Goal: Task Accomplishment & Management: Complete application form

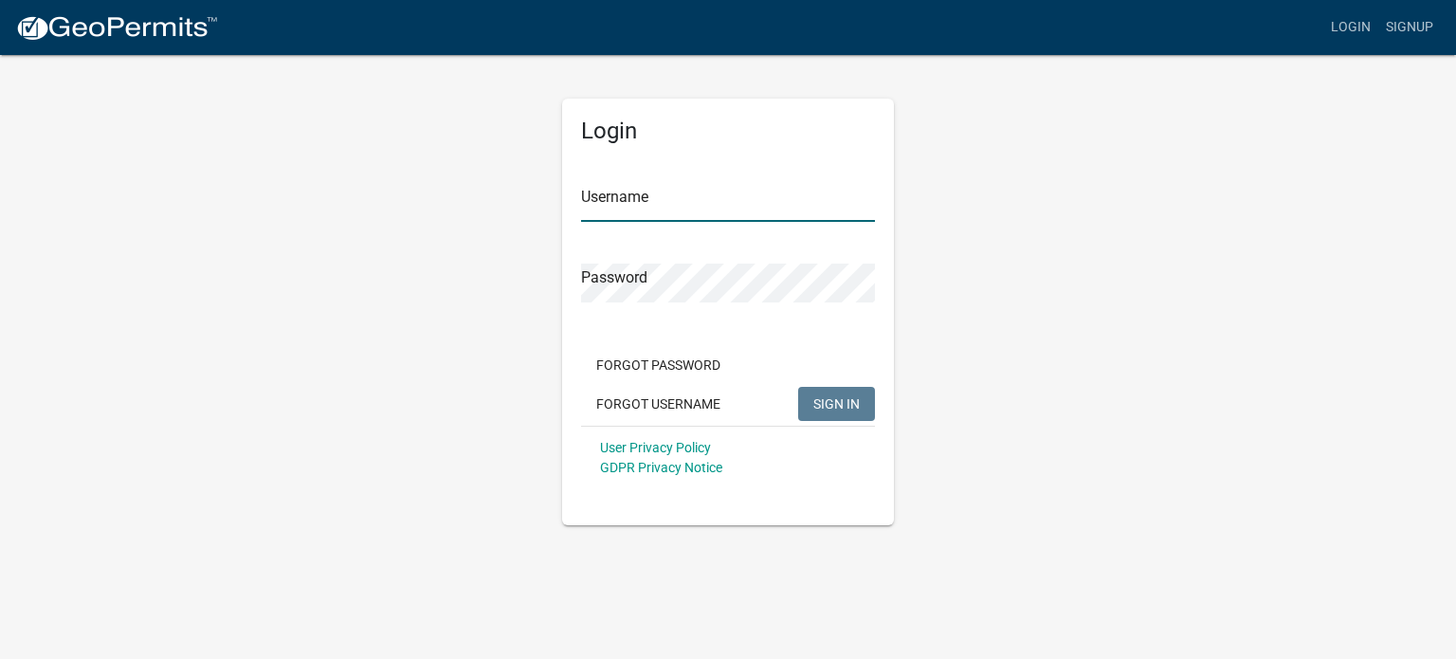
type input "[EMAIL_ADDRESS][DOMAIN_NAME]"
click at [841, 402] on span "SIGN IN" at bounding box center [836, 402] width 46 height 15
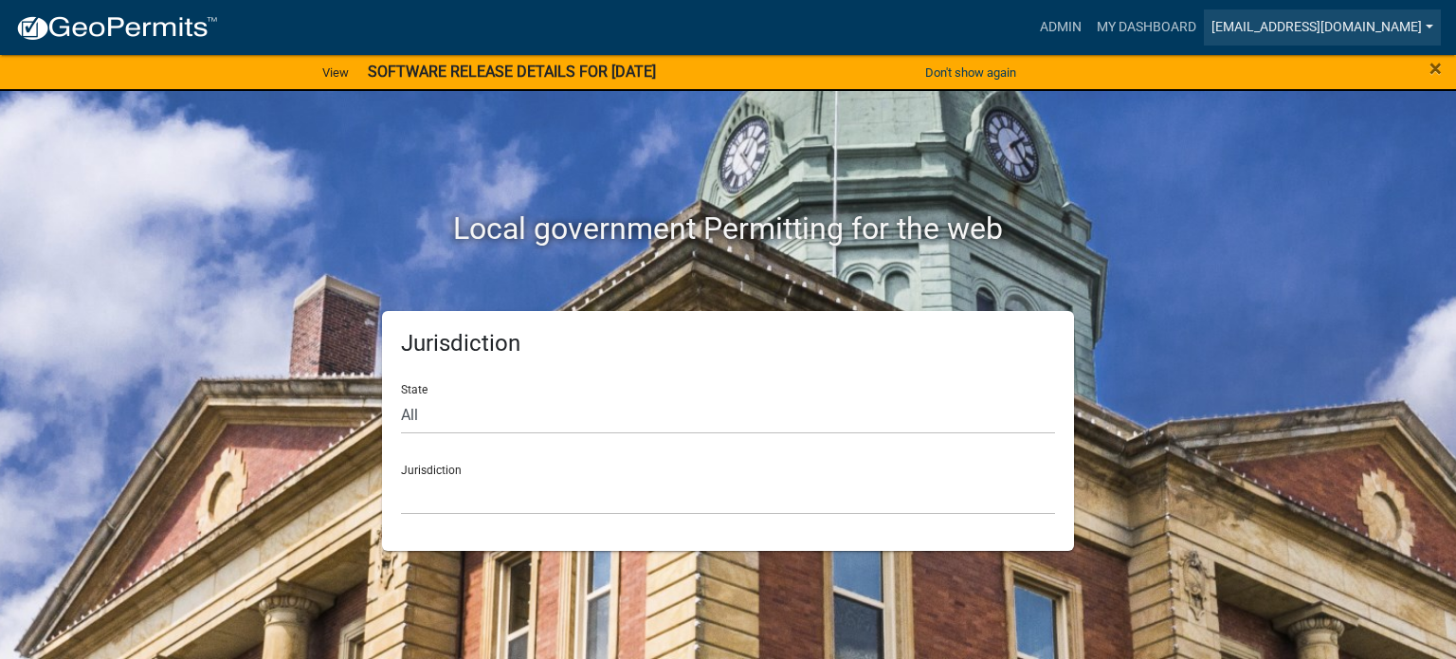
click at [1425, 21] on link "[EMAIL_ADDRESS][DOMAIN_NAME]" at bounding box center [1322, 27] width 237 height 36
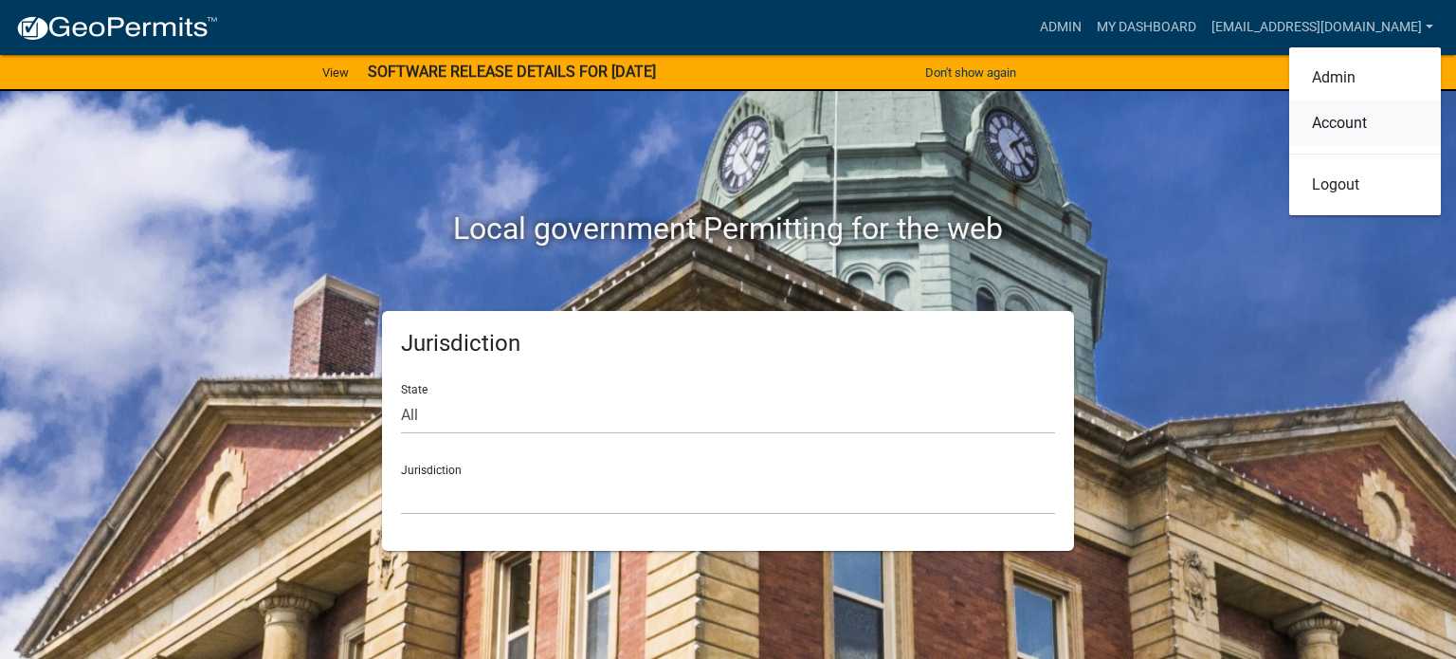
click at [1335, 124] on link "Account" at bounding box center [1365, 123] width 152 height 46
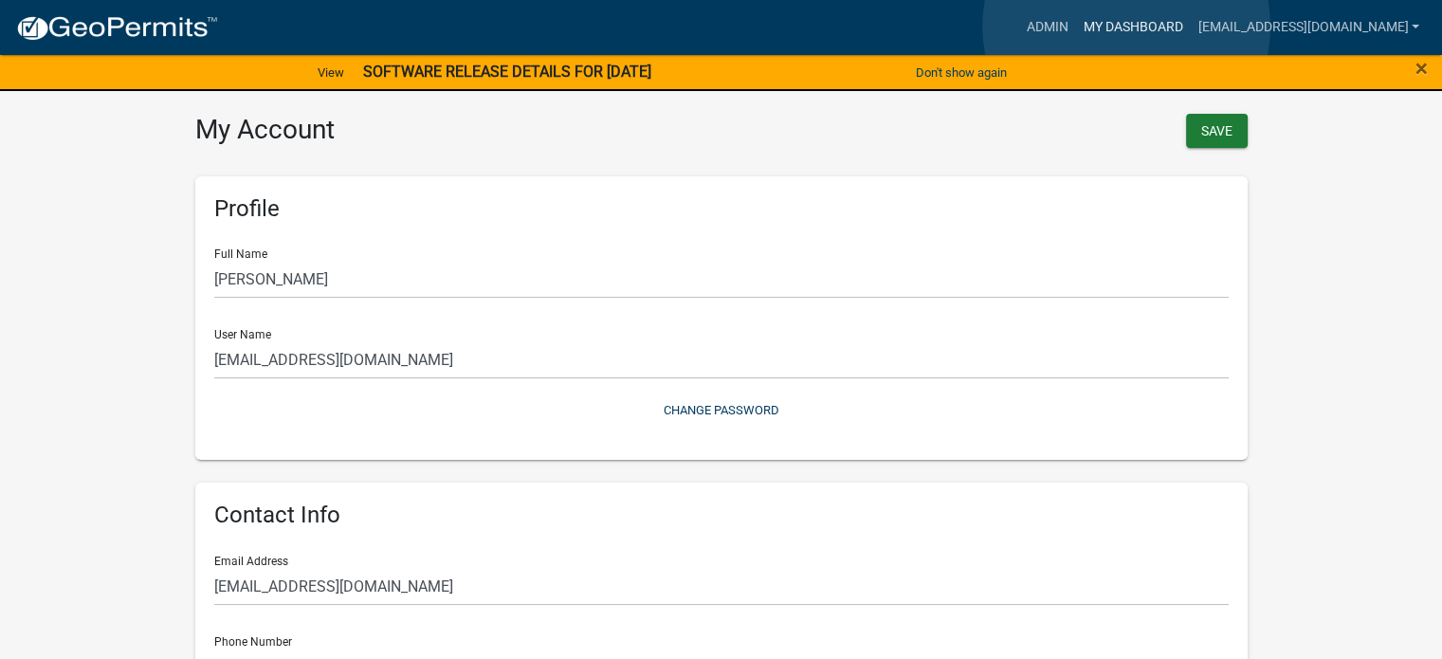
click at [1126, 27] on link "My Dashboard" at bounding box center [1132, 27] width 115 height 36
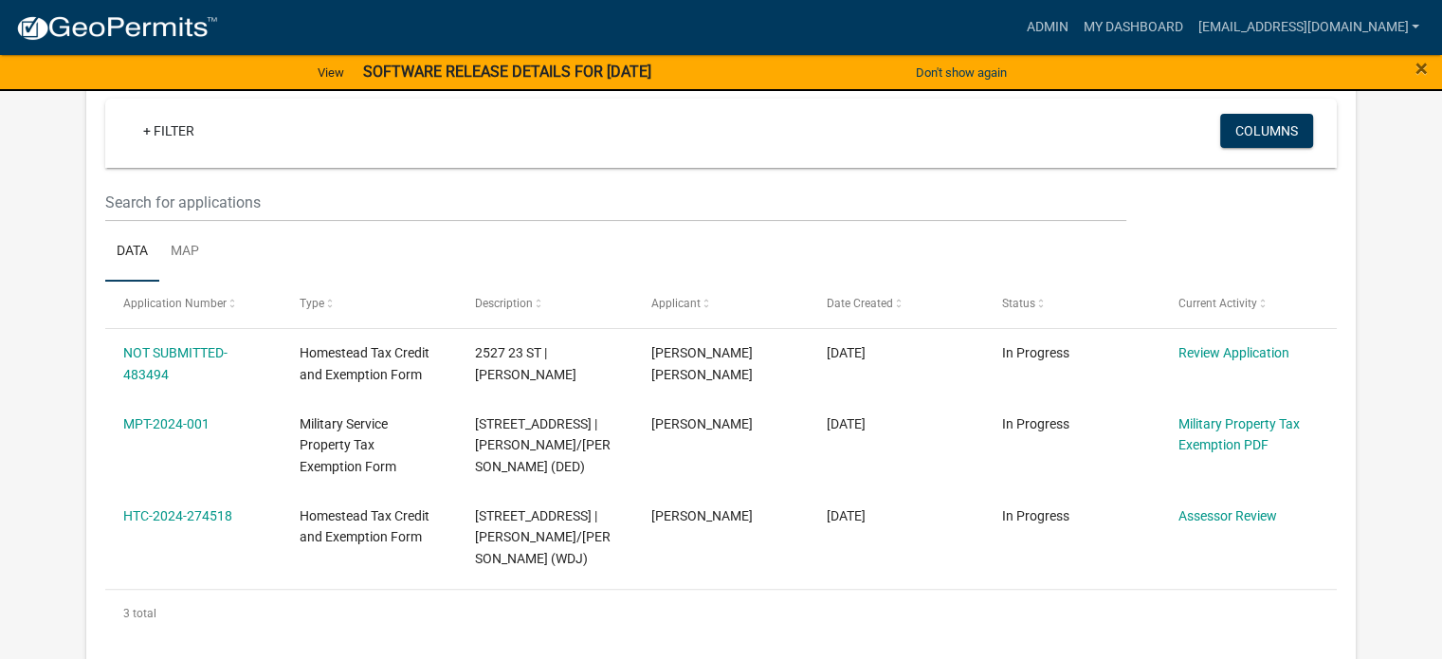
scroll to position [379, 0]
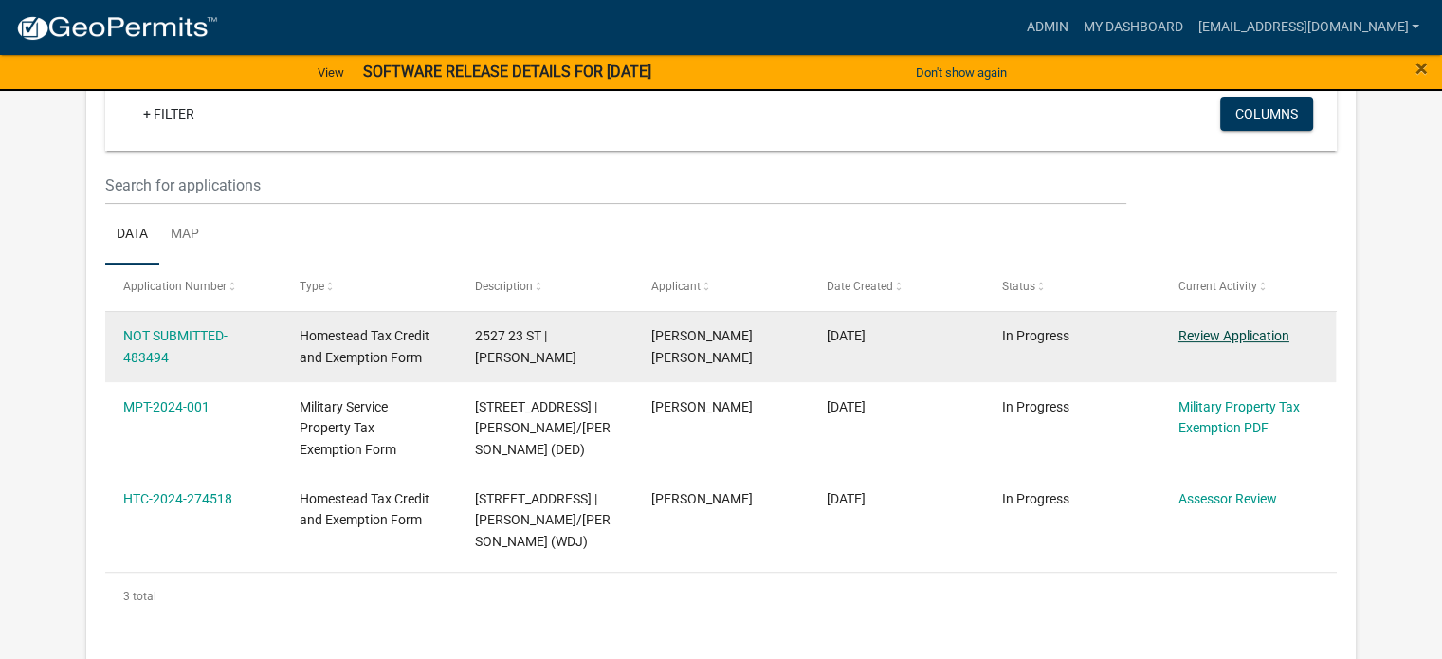
click at [1202, 336] on link "Review Application" at bounding box center [1233, 335] width 111 height 15
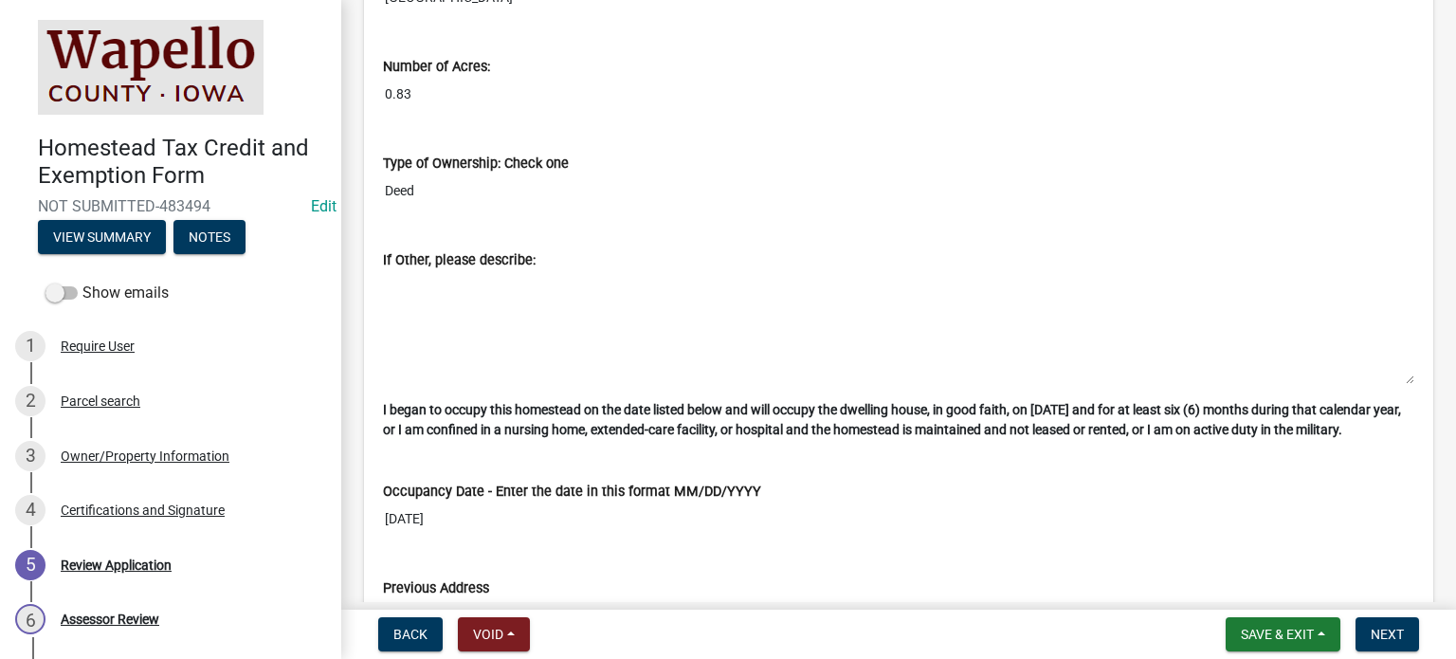
scroll to position [3129, 0]
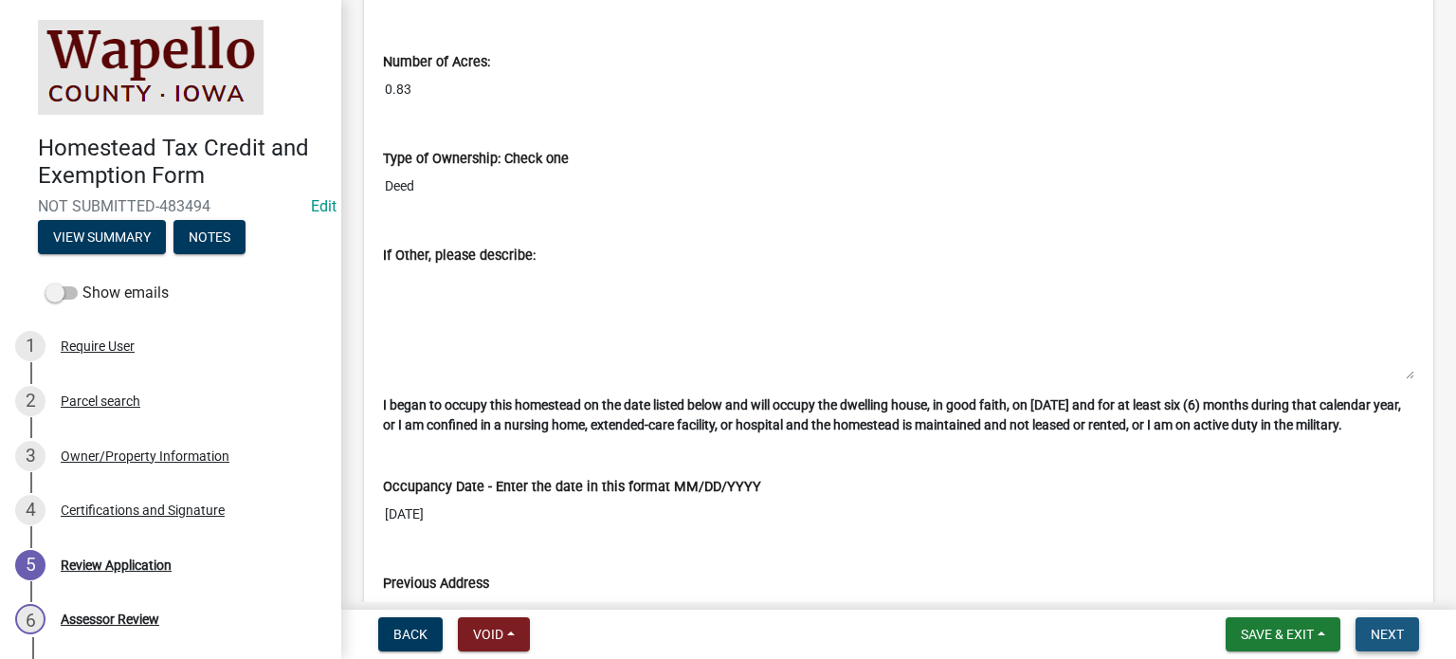
click at [1373, 635] on span "Next" at bounding box center [1387, 634] width 33 height 15
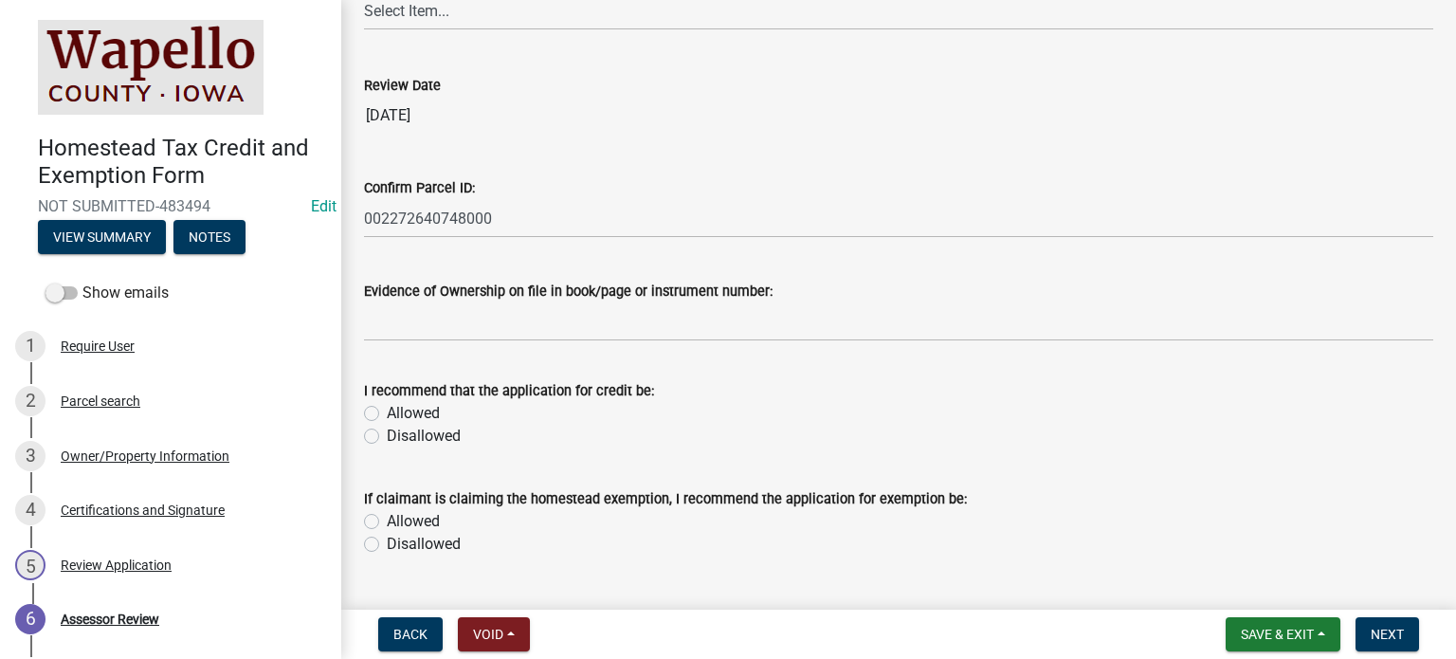
scroll to position [190, 0]
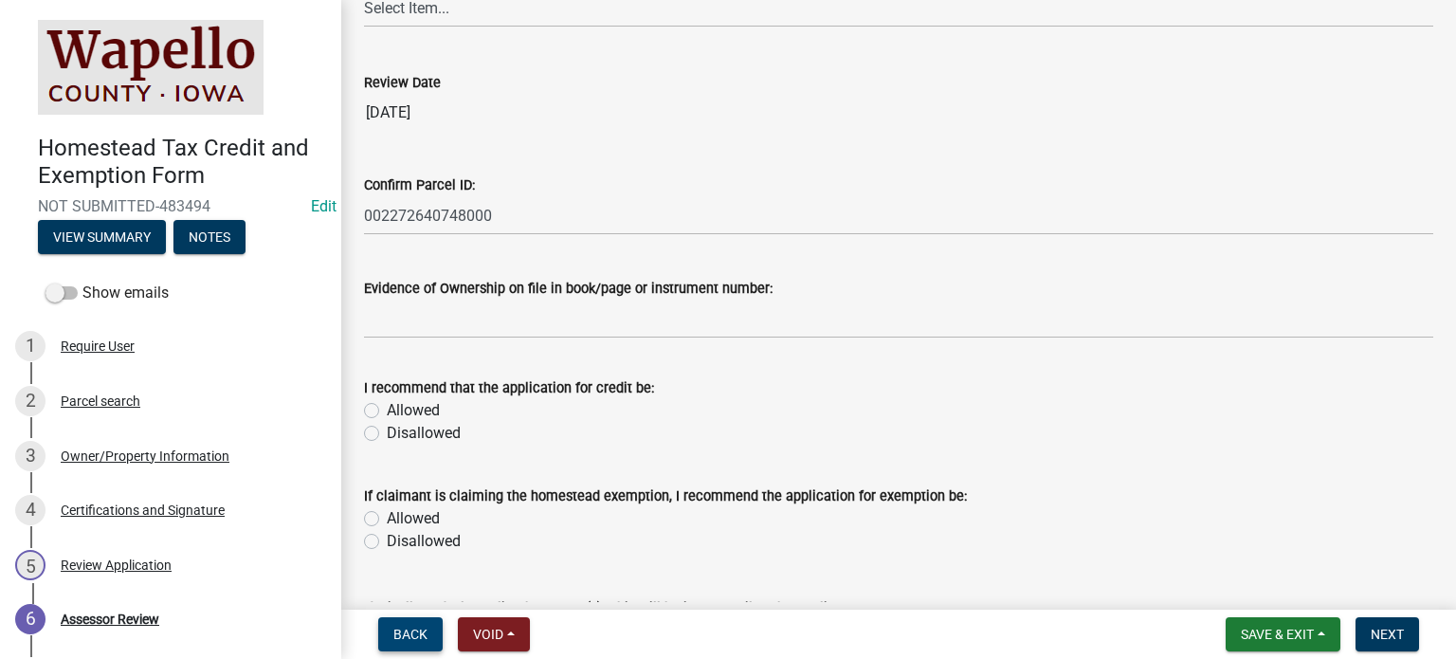
click at [411, 637] on span "Back" at bounding box center [410, 634] width 34 height 15
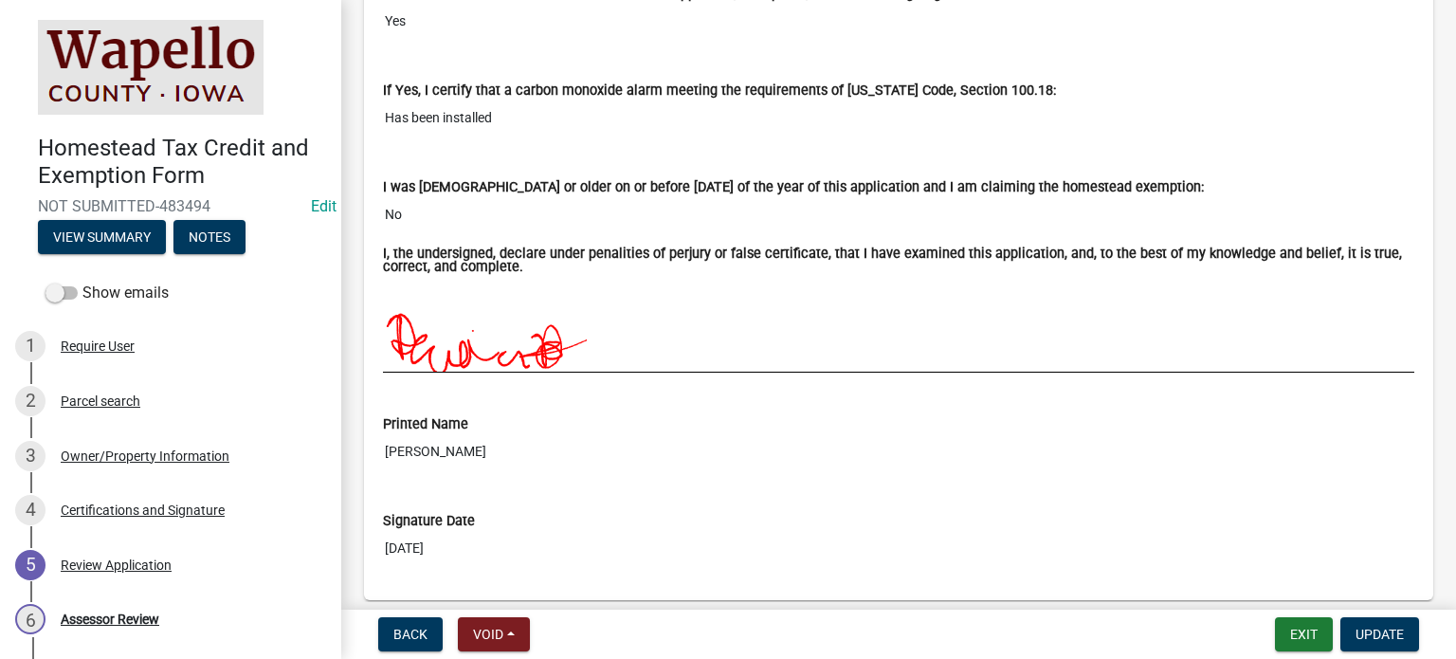
scroll to position [4828, 0]
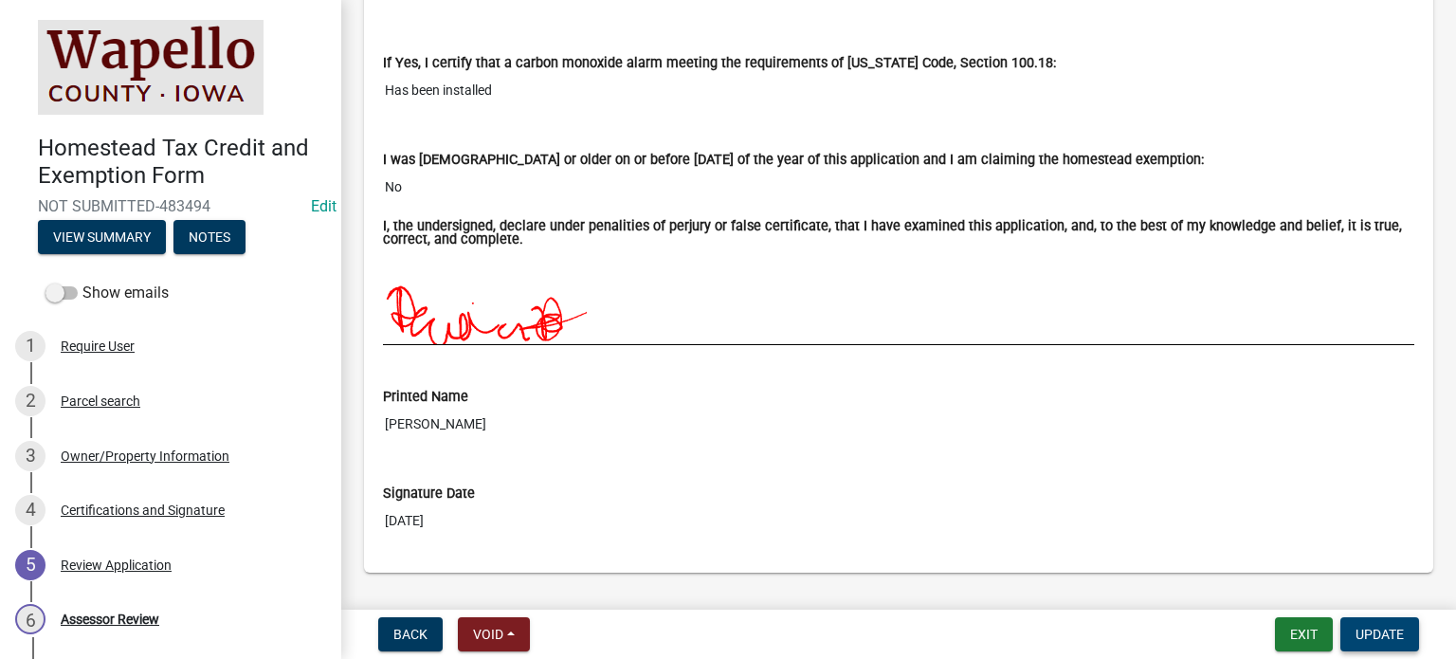
click at [1374, 630] on span "Update" at bounding box center [1380, 634] width 48 height 15
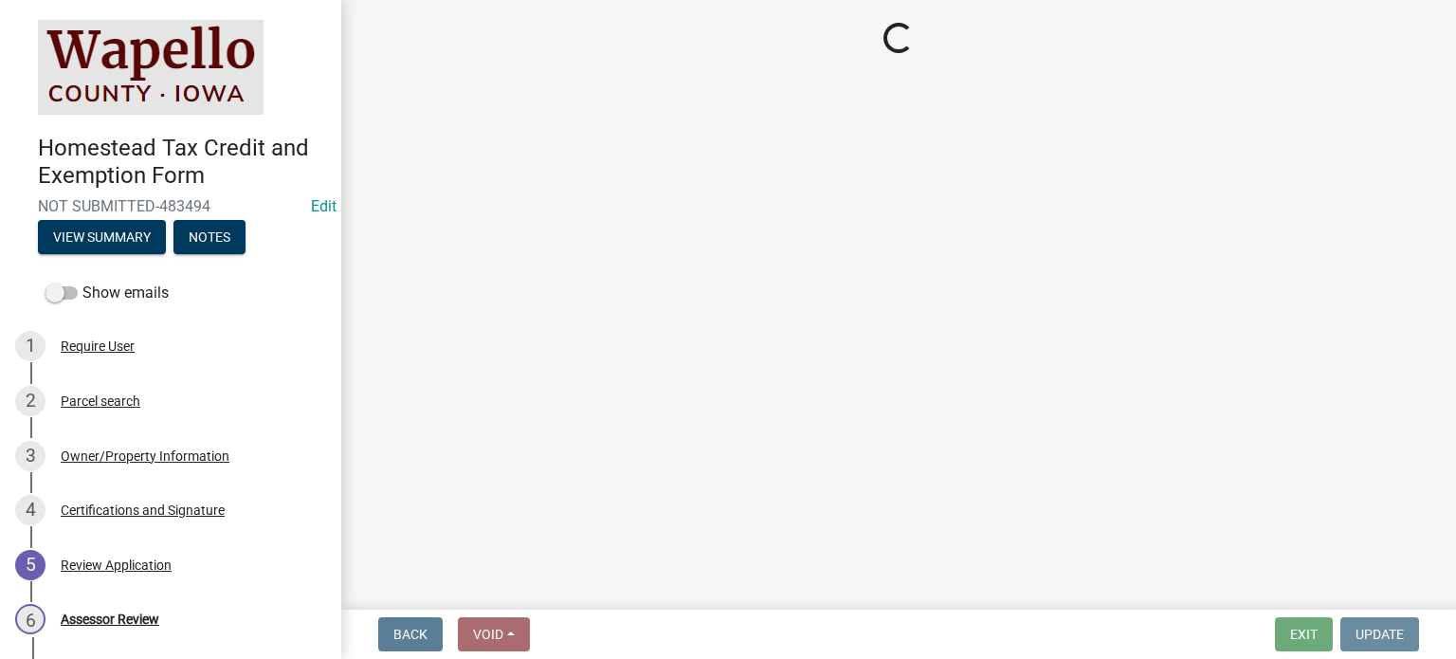
scroll to position [0, 0]
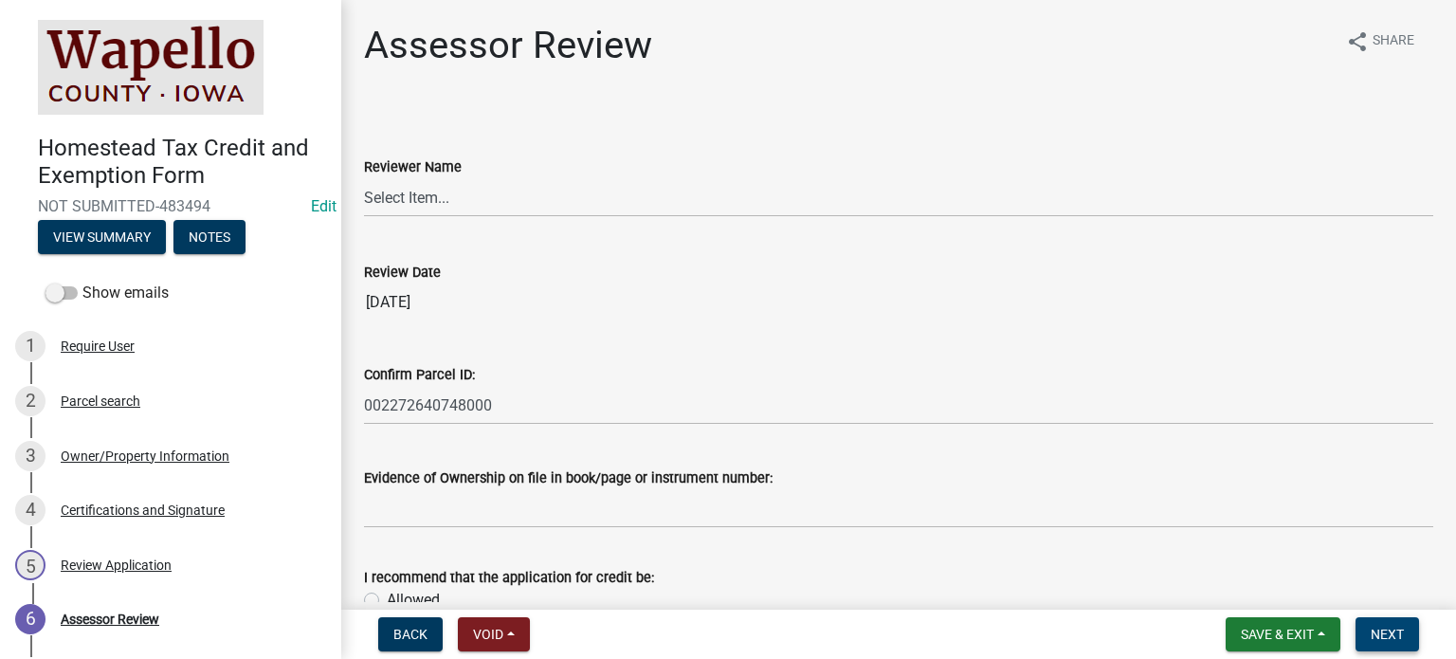
click at [1369, 624] on button "Next" at bounding box center [1388, 634] width 64 height 34
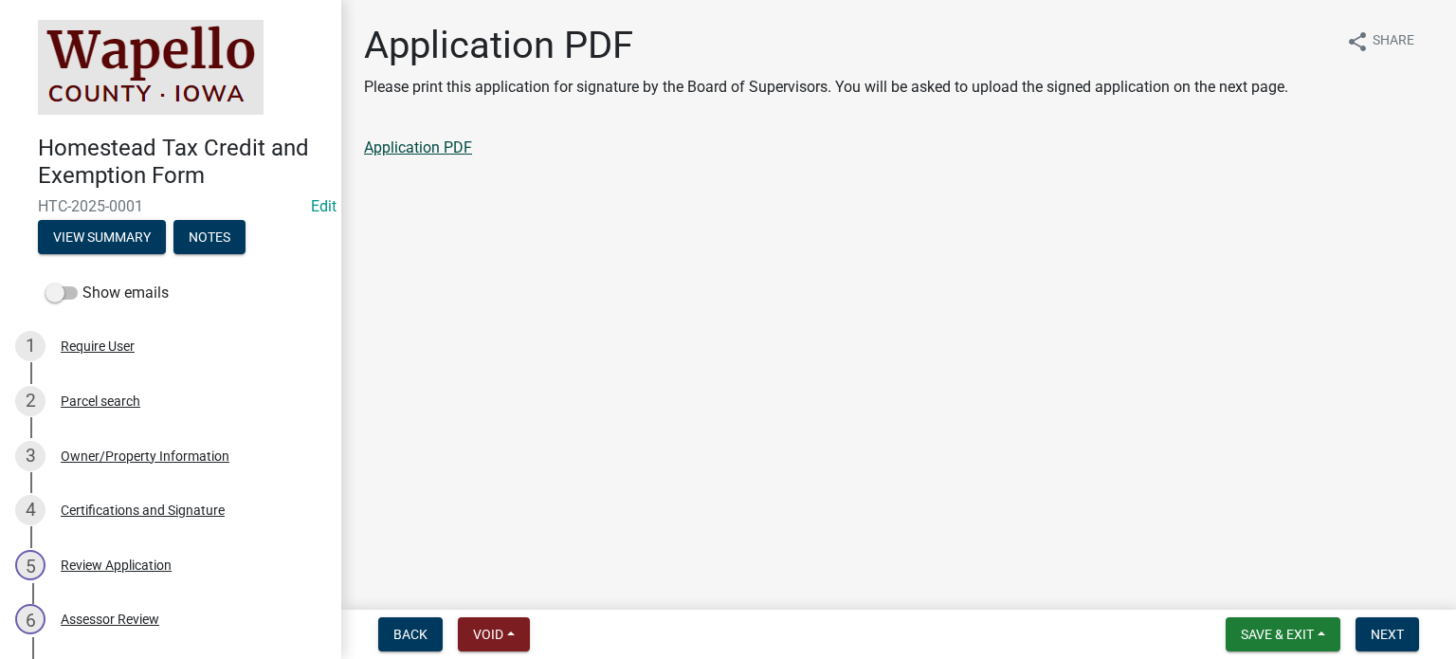
click at [394, 149] on link "Application PDF" at bounding box center [418, 147] width 108 height 18
click at [1389, 632] on span "Next" at bounding box center [1387, 634] width 33 height 15
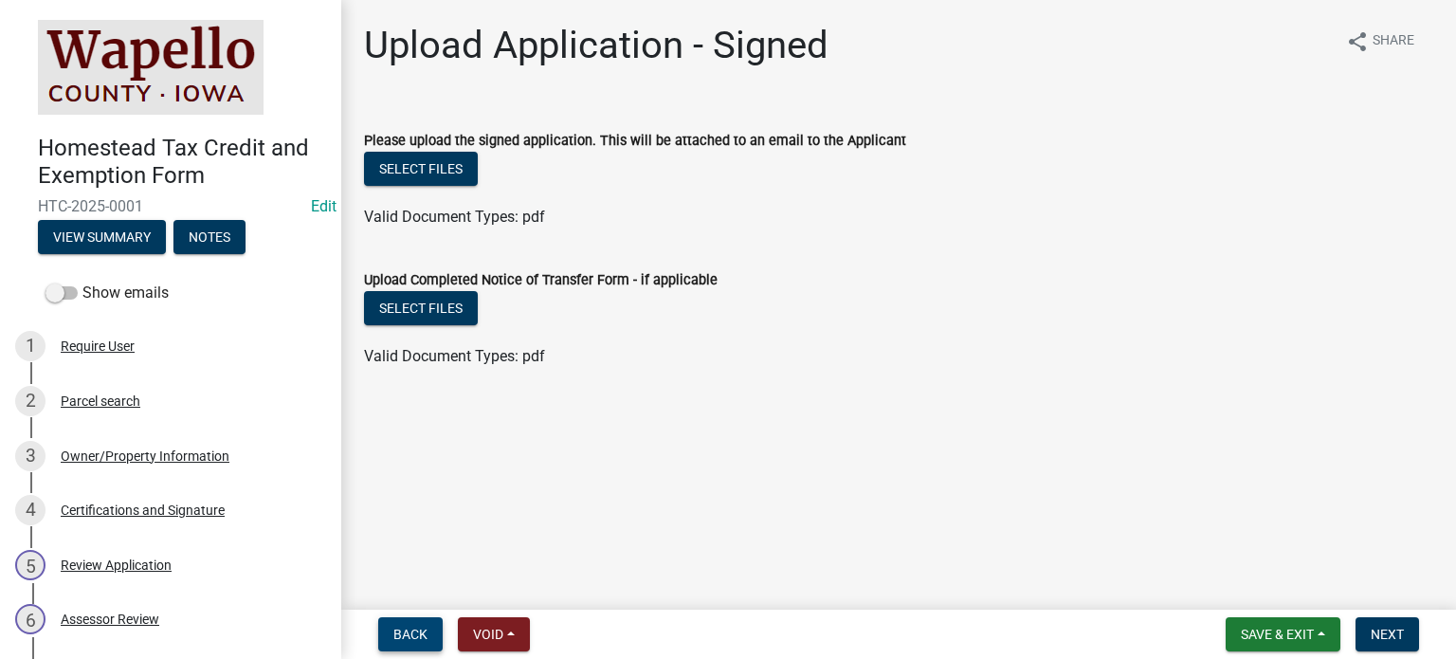
click at [407, 635] on span "Back" at bounding box center [410, 634] width 34 height 15
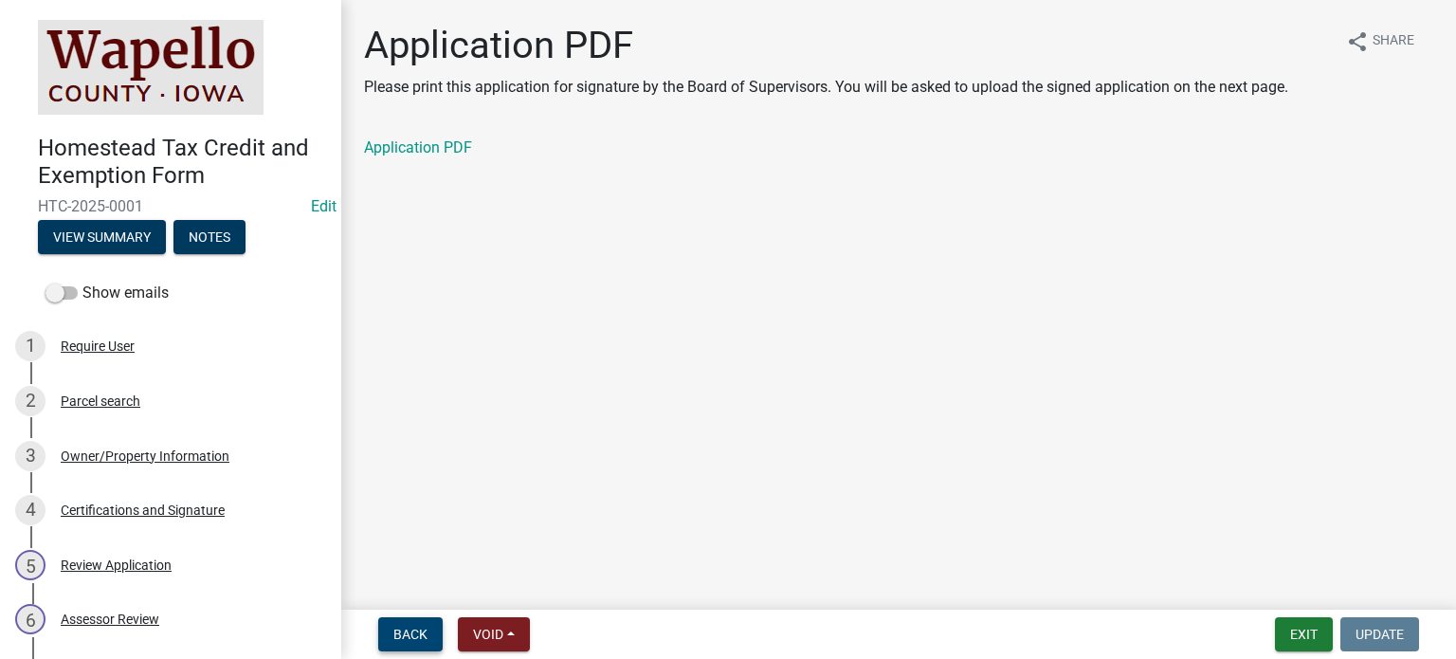
click at [407, 635] on span "Back" at bounding box center [410, 634] width 34 height 15
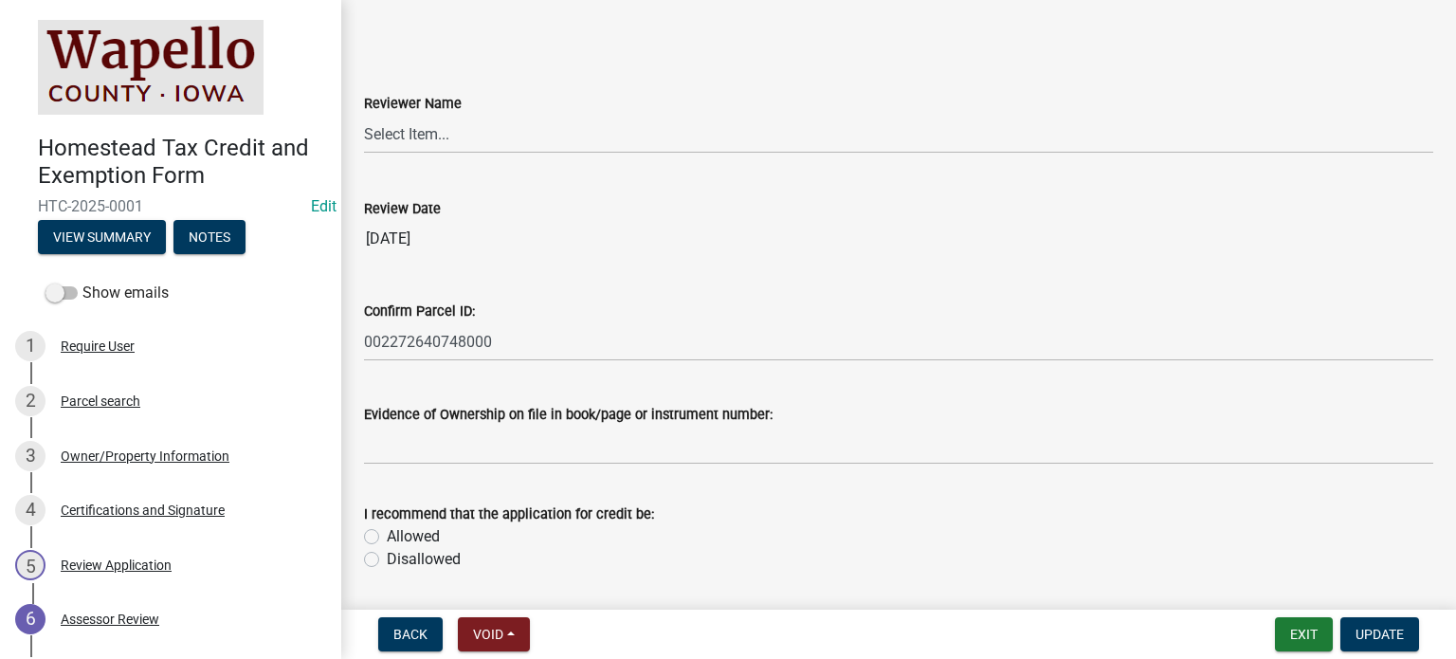
scroll to position [190, 0]
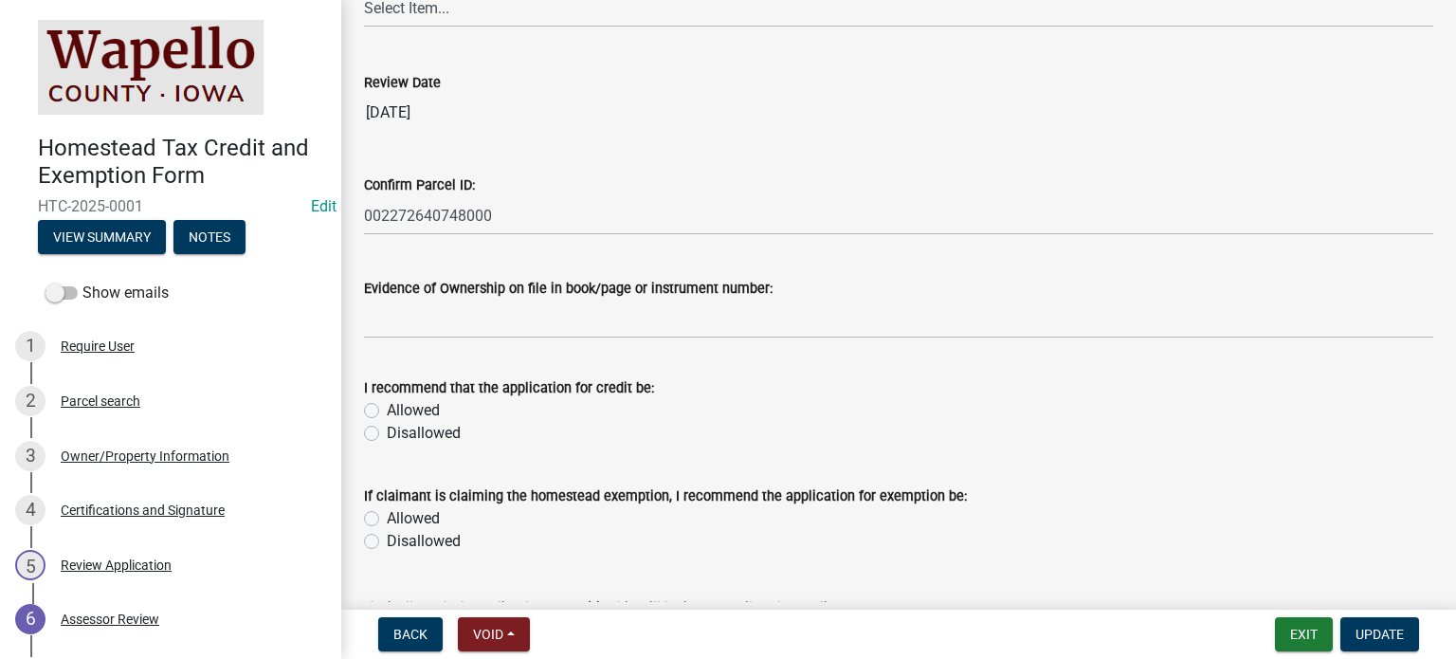
click at [387, 412] on label "Allowed" at bounding box center [413, 410] width 53 height 23
click at [387, 411] on input "Allowed" at bounding box center [393, 405] width 12 height 12
radio input "true"
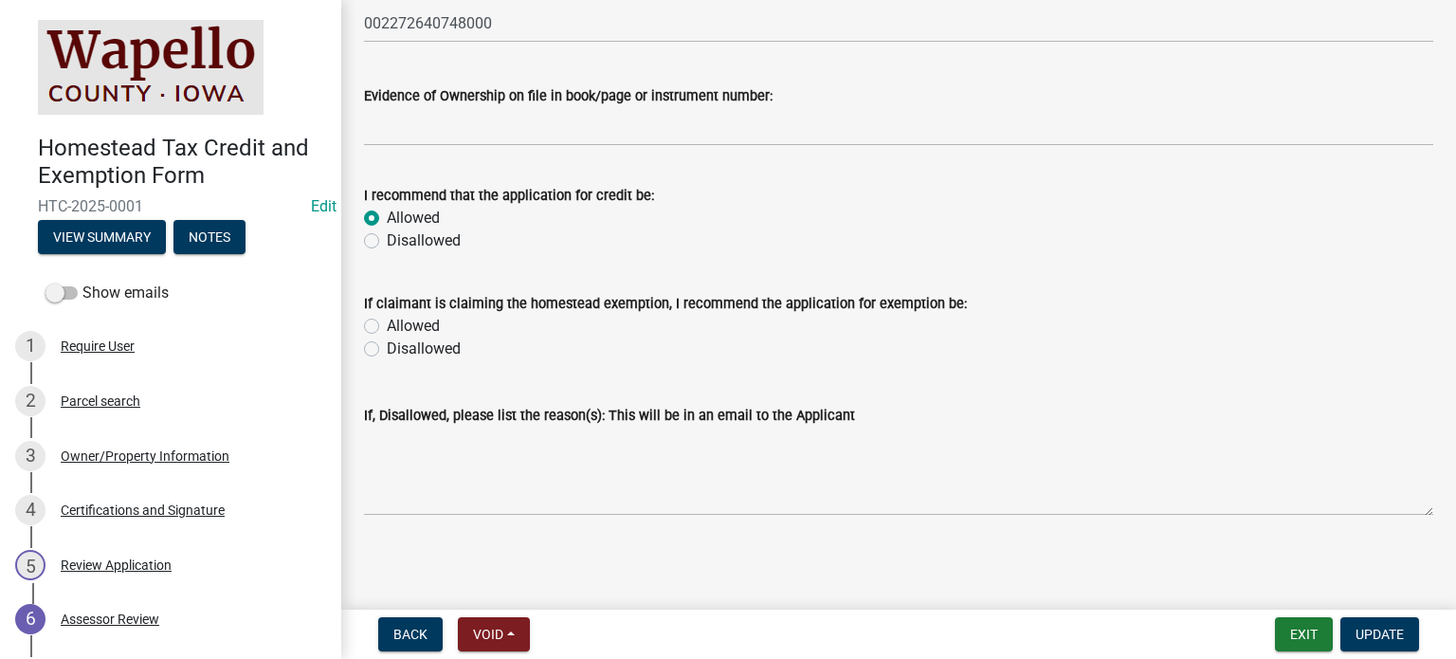
scroll to position [384, 0]
click at [1367, 629] on span "Update" at bounding box center [1380, 634] width 48 height 15
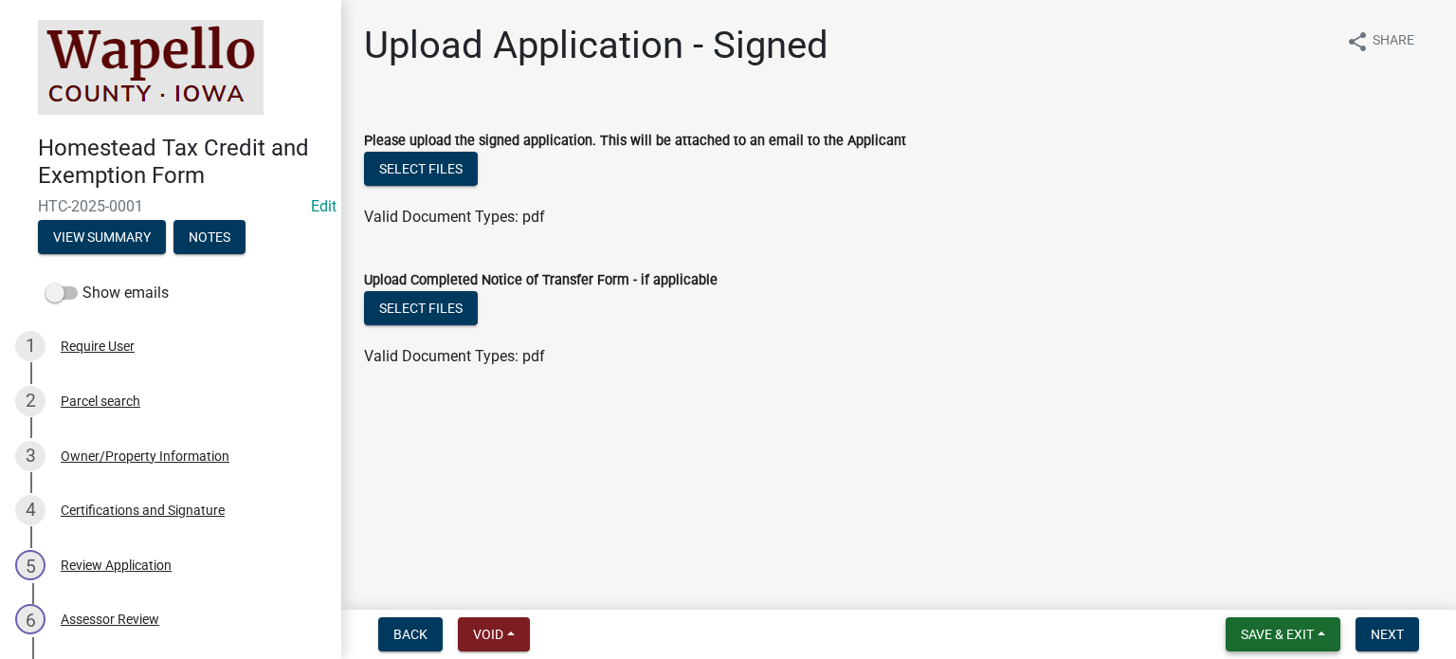
click at [1314, 632] on button "Save & Exit" at bounding box center [1283, 634] width 115 height 34
click at [1235, 578] on button "Save & Exit" at bounding box center [1265, 585] width 152 height 46
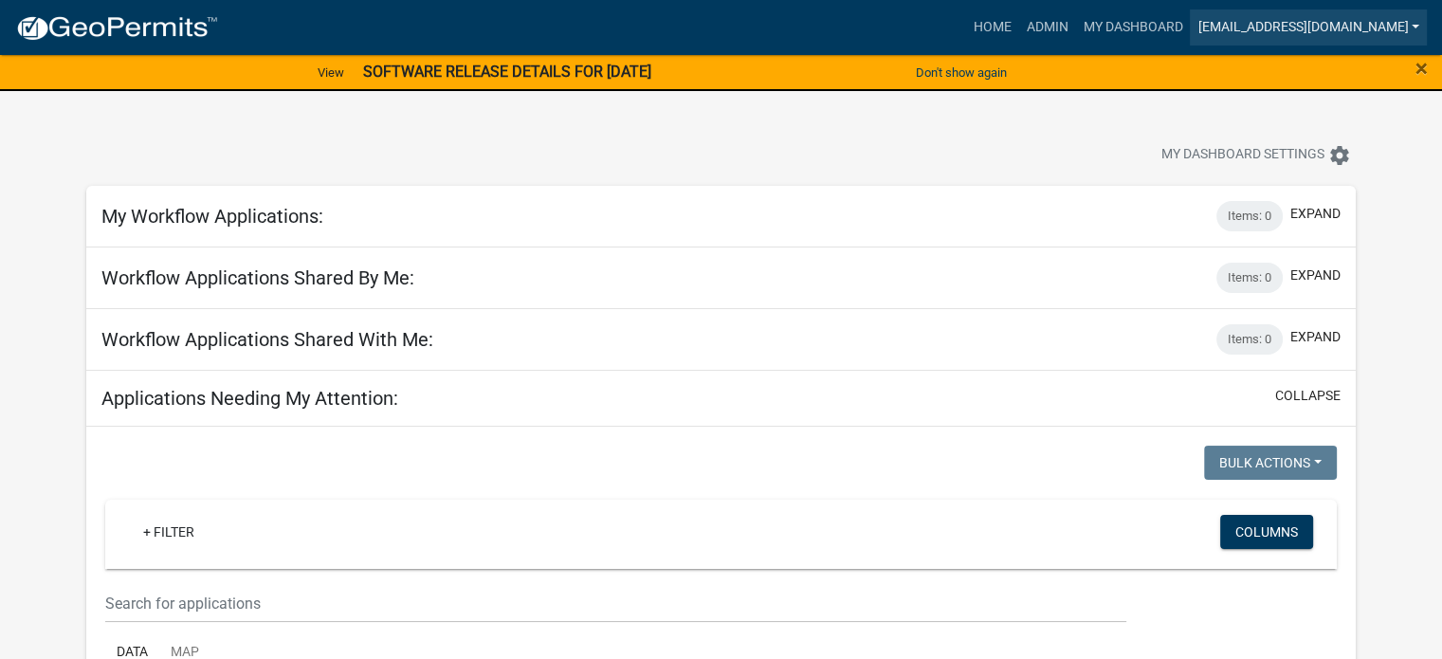
click at [1408, 27] on link "[EMAIL_ADDRESS][DOMAIN_NAME]" at bounding box center [1308, 27] width 237 height 36
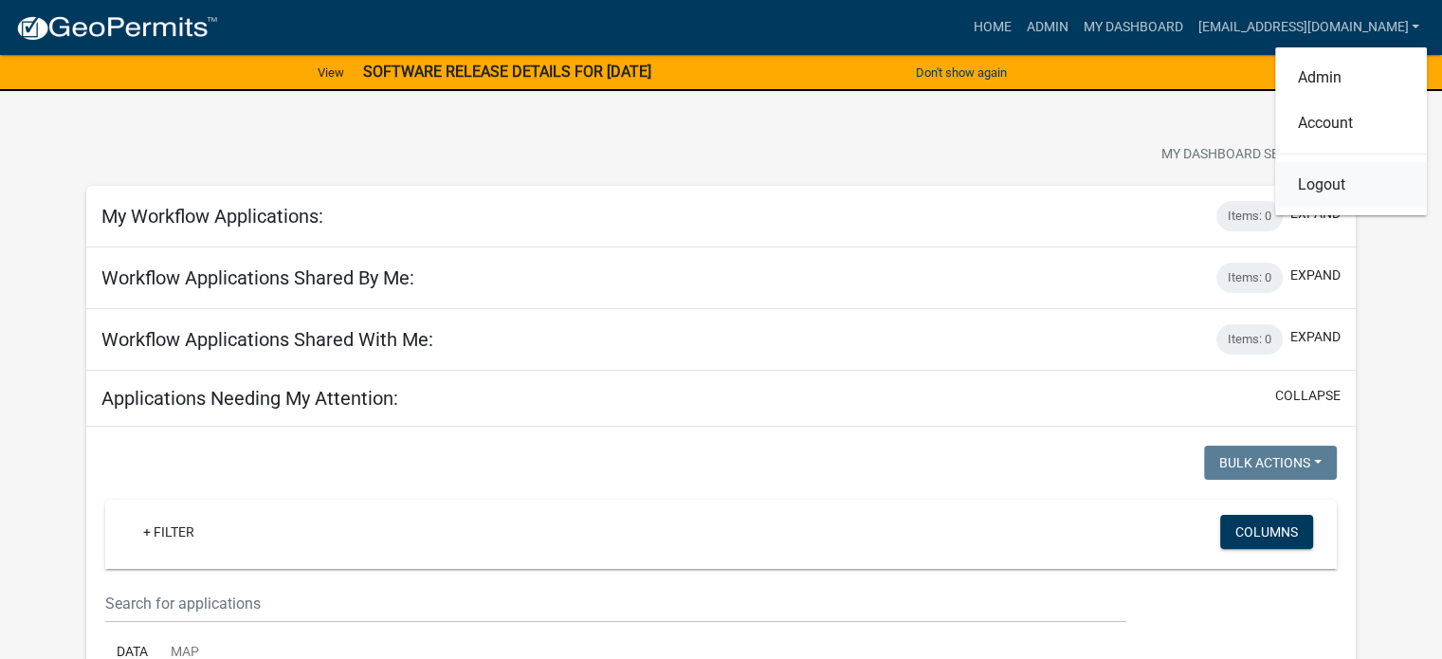
click at [1315, 191] on link "Logout" at bounding box center [1351, 185] width 152 height 46
